Goal: Navigation & Orientation: Find specific page/section

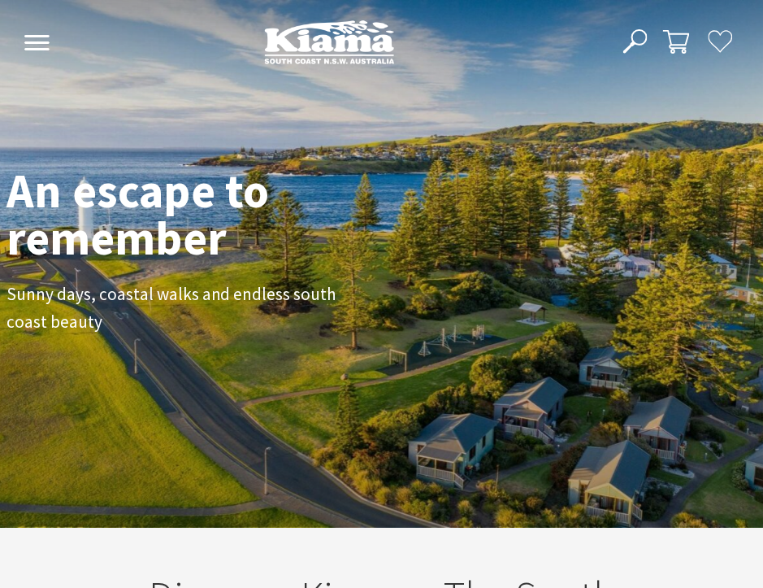
scroll to position [8, 8]
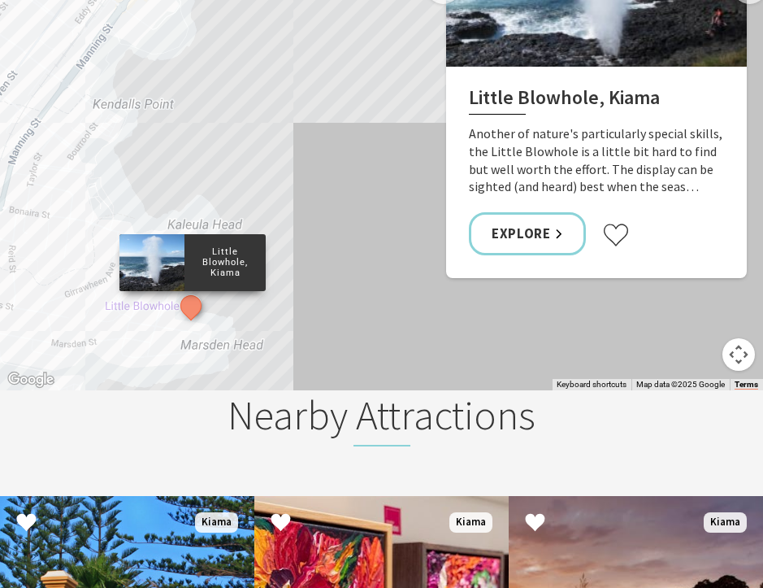
scroll to position [2434, 0]
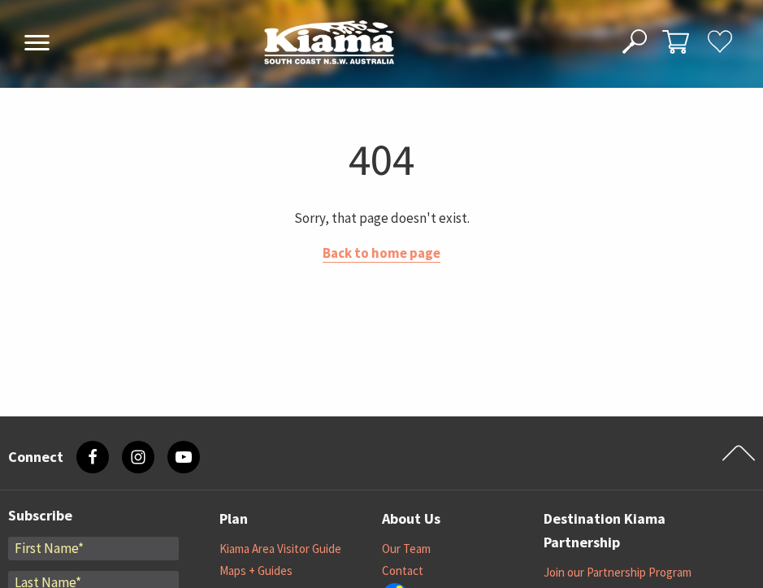
click at [691, 194] on div "404 Sorry, that page doesn't exist. Back to home page" at bounding box center [381, 251] width 763 height 243
